Goal: Find specific page/section: Find specific page/section

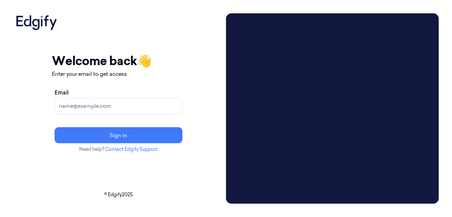
click at [128, 109] on input "Email" at bounding box center [119, 106] width 128 height 16
type input "aconway@averyberkel.com"
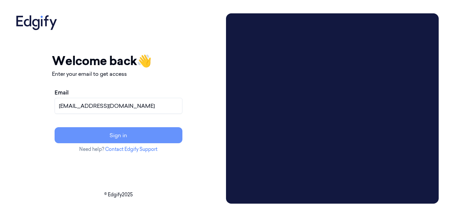
click at [132, 139] on button "Sign in" at bounding box center [119, 135] width 128 height 16
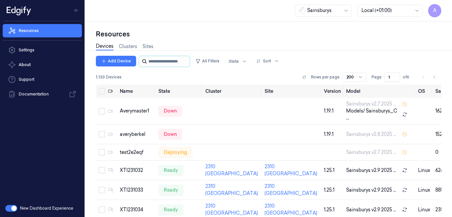
click at [170, 63] on input "string" at bounding box center [169, 61] width 40 height 11
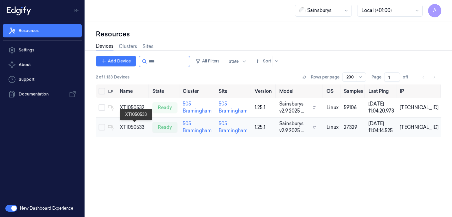
type input "****"
click at [132, 126] on div "XTI050533" at bounding box center [133, 127] width 27 height 7
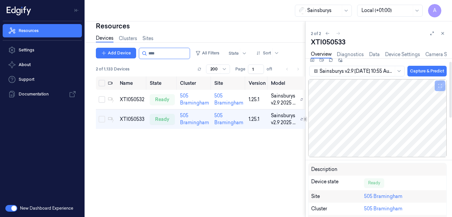
scroll to position [9, 0]
click at [451, 87] on div at bounding box center [451, 90] width 2 height 56
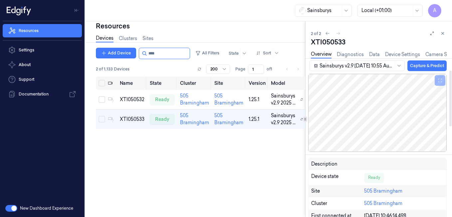
scroll to position [0, 0]
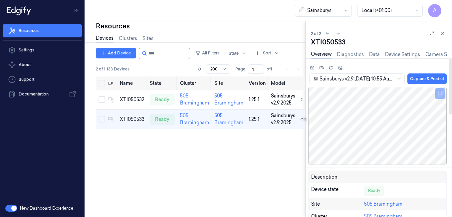
drag, startPoint x: 452, startPoint y: 104, endPoint x: 452, endPoint y: 73, distance: 31.0
click at [452, 73] on div at bounding box center [450, 137] width 3 height 158
